Goal: Transaction & Acquisition: Register for event/course

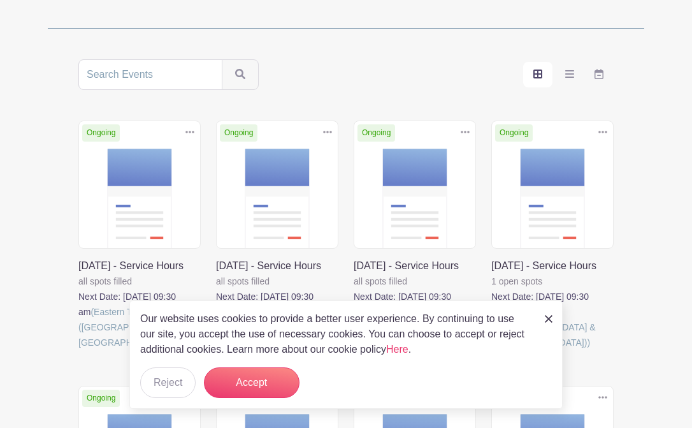
scroll to position [209, 0]
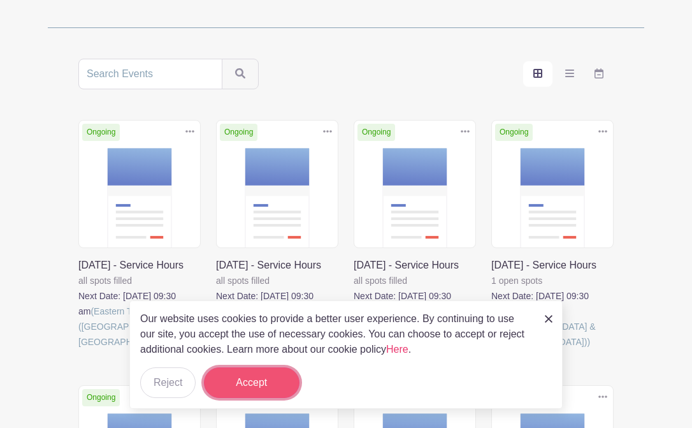
click at [237, 379] on button "Accept" at bounding box center [252, 382] width 96 height 31
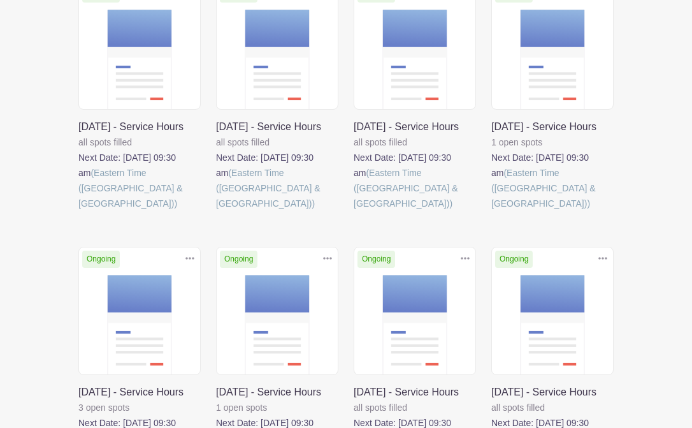
scroll to position [351, 0]
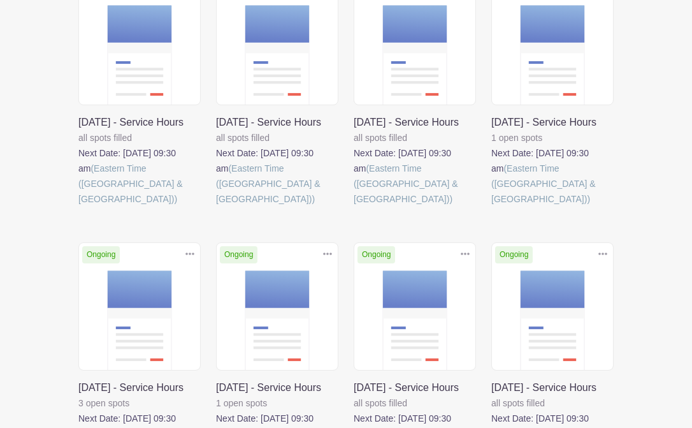
click at [78, 207] on link at bounding box center [78, 207] width 0 height 0
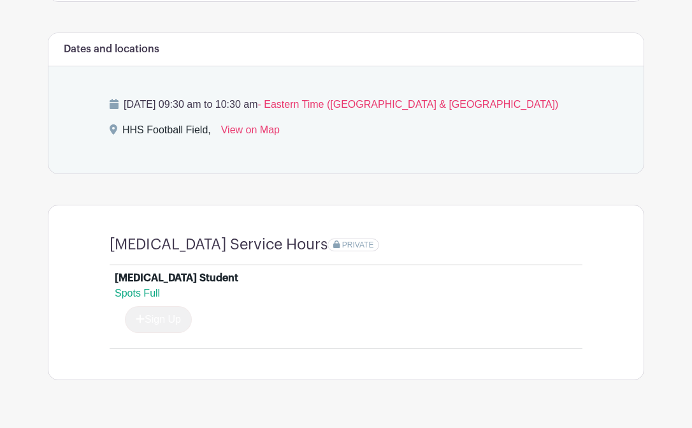
scroll to position [517, 0]
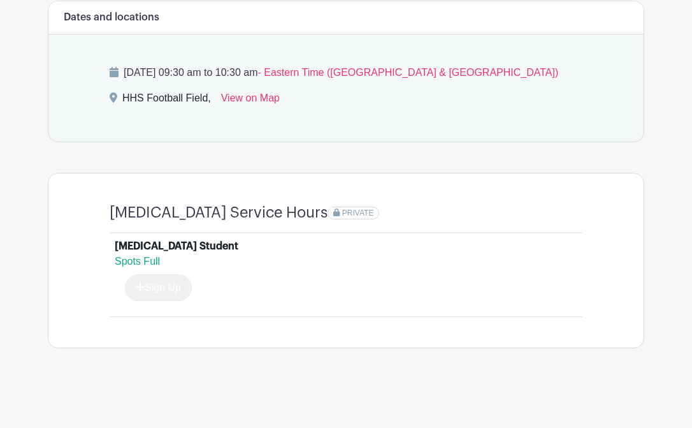
click at [157, 293] on div "Sign Up" at bounding box center [153, 287] width 77 height 27
click at [143, 259] on span "Spots Full" at bounding box center [137, 261] width 45 height 11
click at [182, 270] on div "Spots Full Sign Up" at bounding box center [346, 277] width 463 height 47
click at [176, 271] on div "Spots Full Sign Up" at bounding box center [346, 277] width 463 height 47
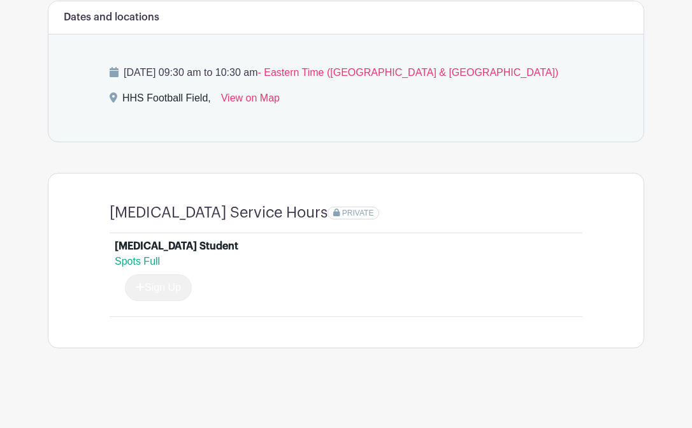
click at [176, 271] on div "Spots Full Sign Up" at bounding box center [346, 277] width 463 height 47
drag, startPoint x: 140, startPoint y: 258, endPoint x: 154, endPoint y: 253, distance: 14.9
click at [140, 258] on span "Spots Full" at bounding box center [137, 261] width 45 height 11
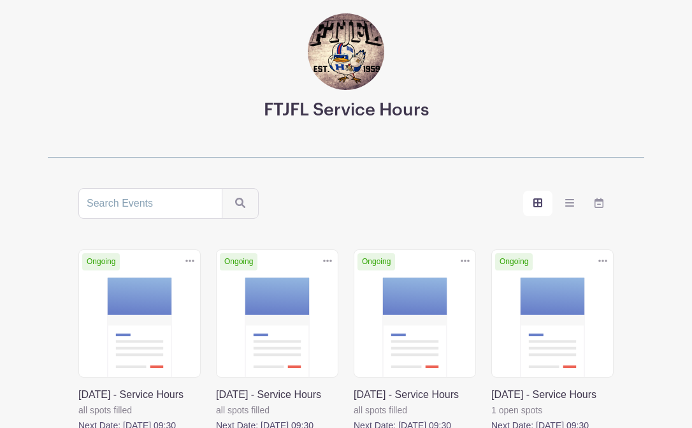
scroll to position [131, 0]
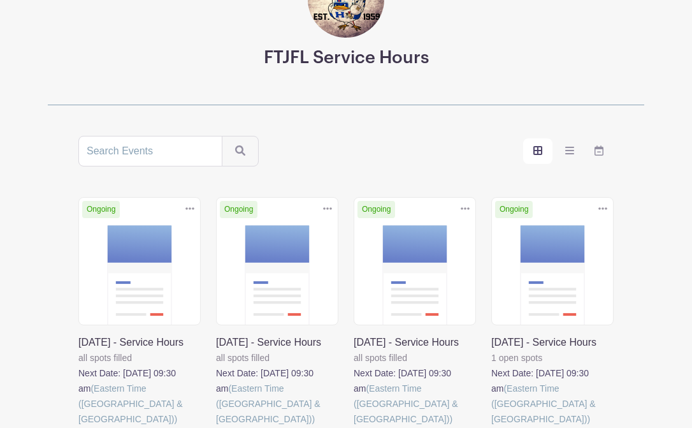
click at [492, 427] on link at bounding box center [492, 427] width 0 height 0
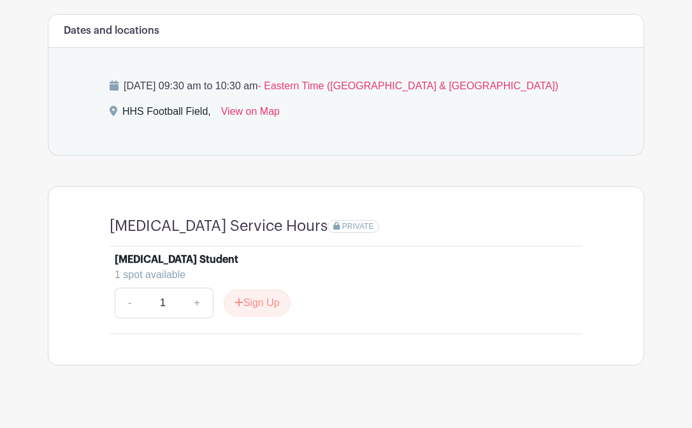
scroll to position [521, 0]
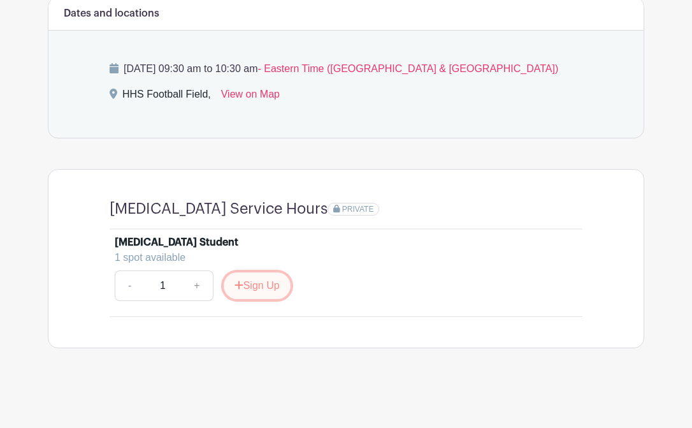
click at [254, 287] on button "Sign Up" at bounding box center [257, 285] width 67 height 27
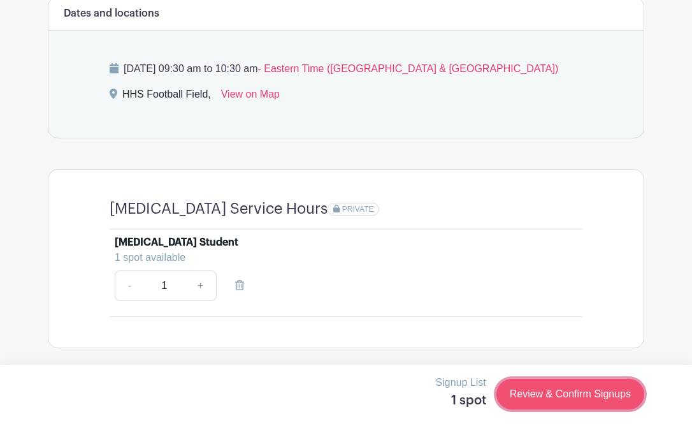
click at [578, 387] on link "Review & Confirm Signups" at bounding box center [571, 394] width 148 height 31
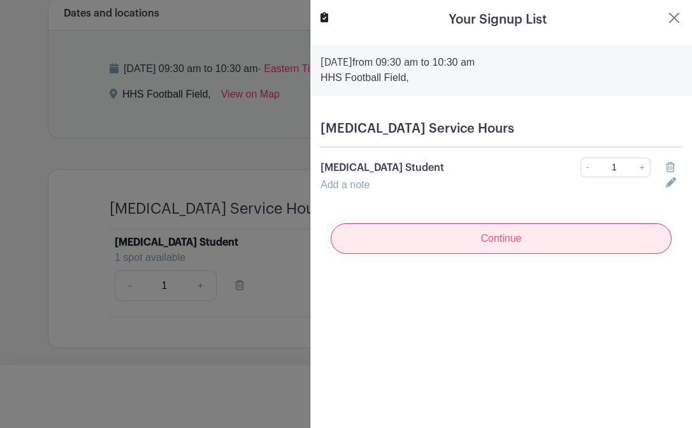
click at [462, 236] on input "Continue" at bounding box center [501, 238] width 341 height 31
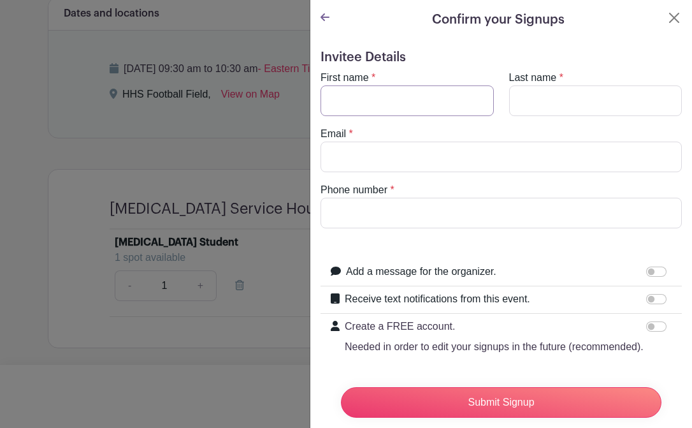
click at [419, 107] on input "First name" at bounding box center [407, 100] width 173 height 31
type input "lauren"
click at [538, 96] on input "Last name" at bounding box center [595, 100] width 173 height 31
type input "henderson"
click at [513, 150] on input "Email" at bounding box center [502, 157] width 362 height 31
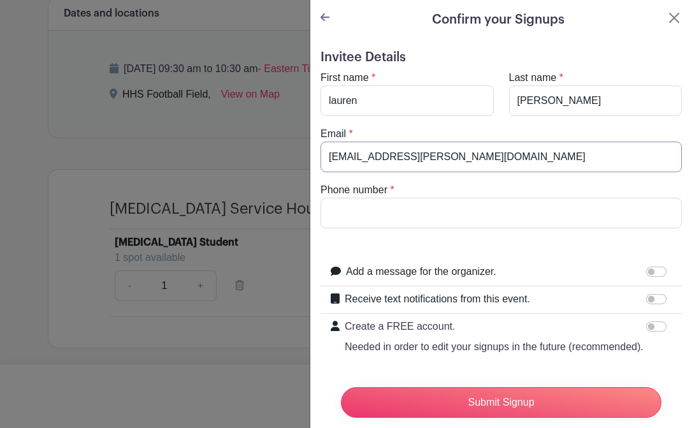
type input "lauren.henderson@stu.fortthomas.kyschools.us"
click at [438, 207] on input "Phone number" at bounding box center [502, 213] width 362 height 31
type input "8595297966"
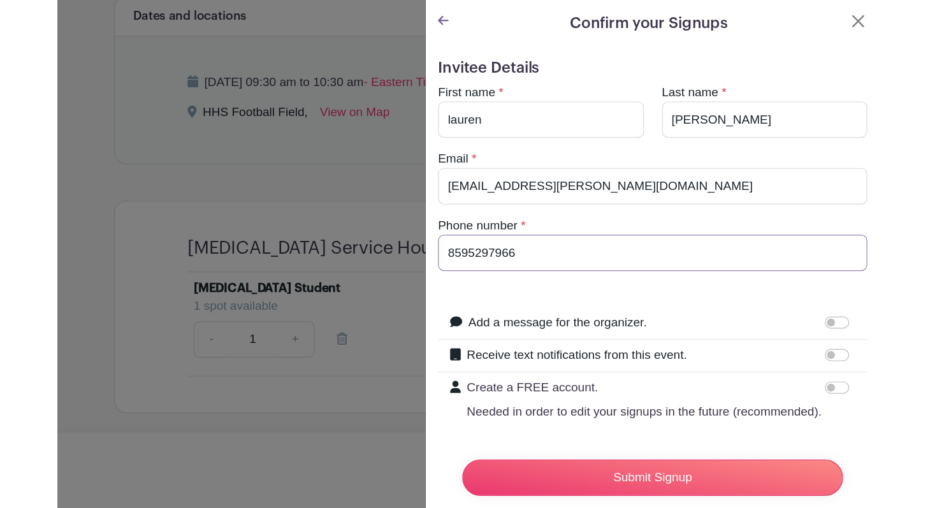
scroll to position [402, 0]
